Goal: Information Seeking & Learning: Learn about a topic

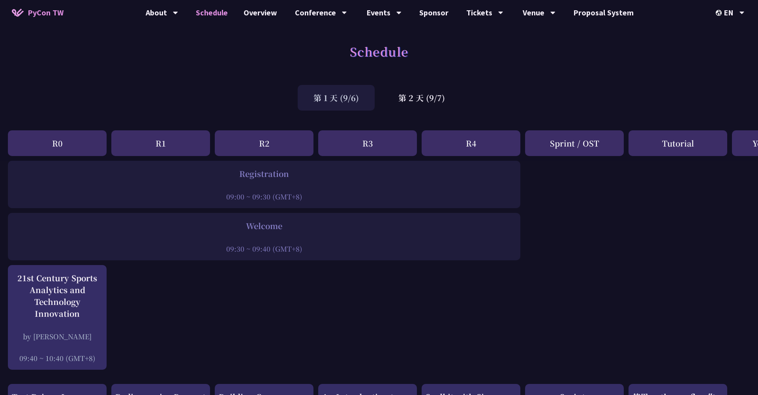
click at [42, 14] on span "PyCon TW" at bounding box center [46, 13] width 36 height 12
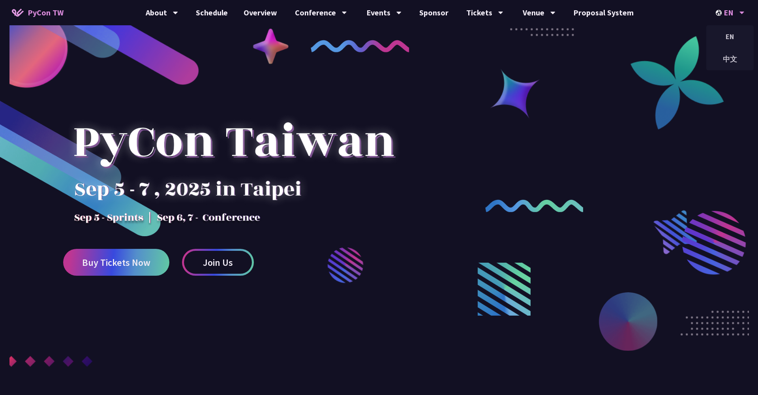
click at [729, 13] on div "EN" at bounding box center [730, 12] width 29 height 25
click at [728, 65] on div "中文" at bounding box center [729, 59] width 47 height 19
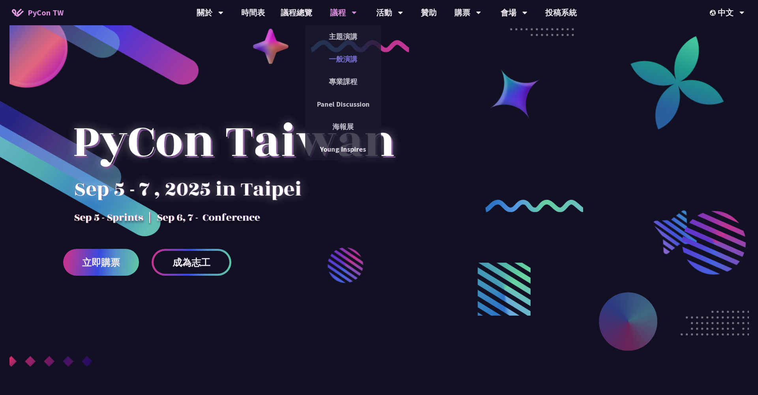
click at [346, 62] on link "一般演講" at bounding box center [343, 59] width 76 height 19
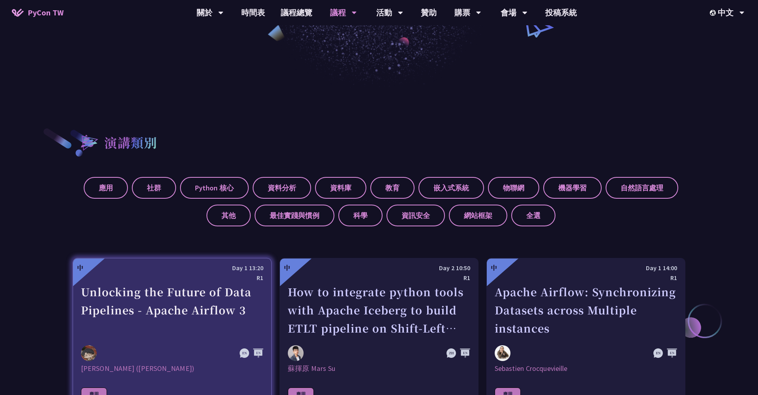
scroll to position [351, 0]
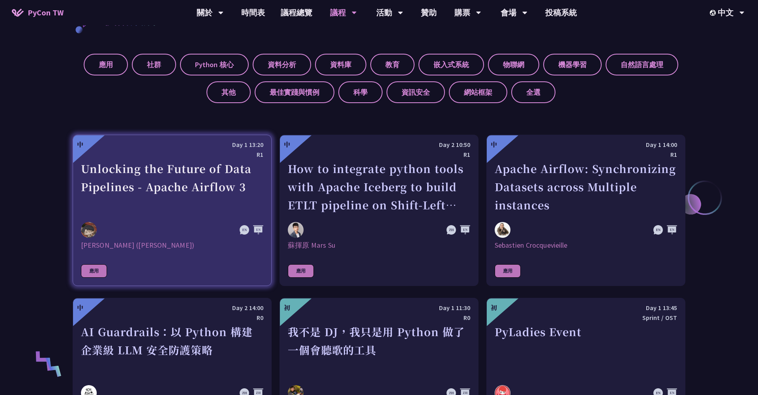
click at [170, 185] on div "Unlocking the Future of Data Pipelines - Apache Airflow 3" at bounding box center [172, 186] width 182 height 54
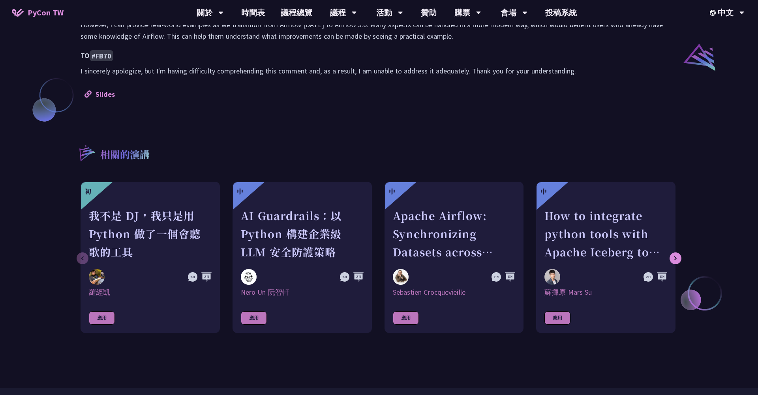
scroll to position [663, 0]
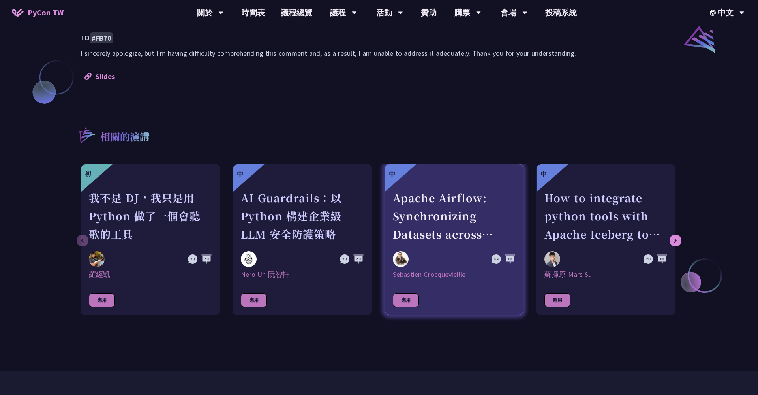
click at [429, 210] on div "Apache Airflow: Synchronizing Datasets across Multiple instances" at bounding box center [454, 216] width 123 height 54
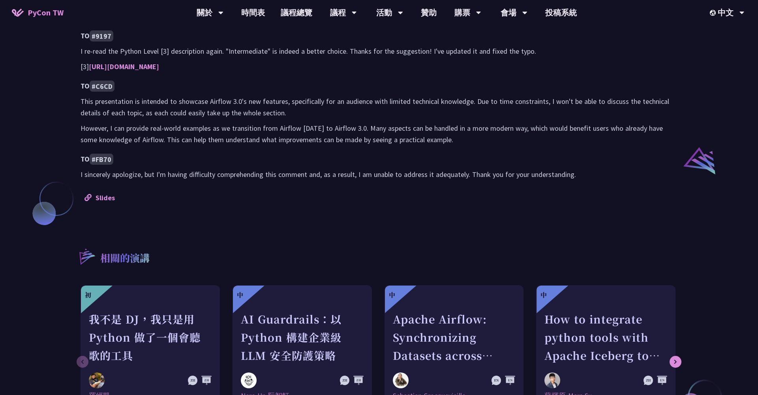
scroll to position [666, 0]
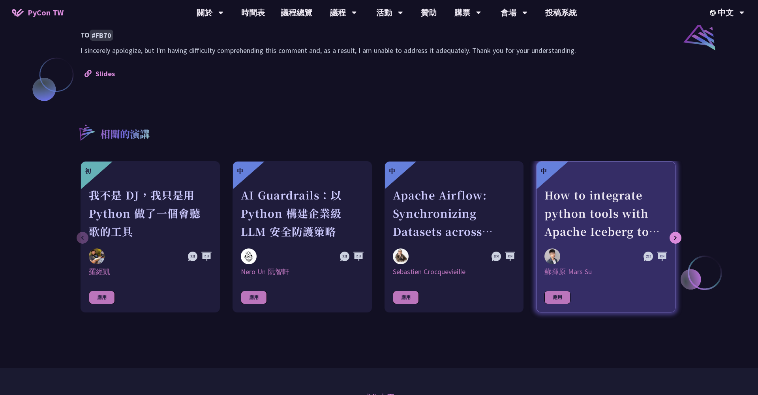
click at [596, 209] on div "How to integrate python tools with Apache Iceberg to build ETLT pipeline on Shi…" at bounding box center [605, 213] width 123 height 54
